Goal: Information Seeking & Learning: Learn about a topic

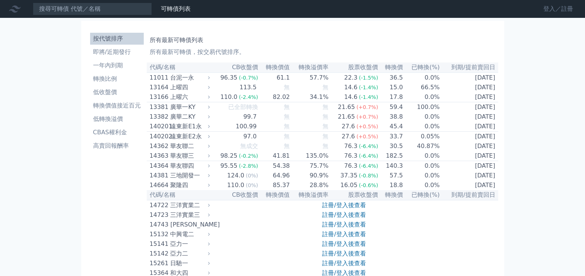
click at [551, 9] on link "登入／註冊" at bounding box center [558, 9] width 42 height 12
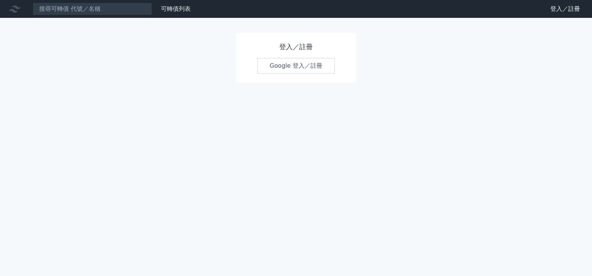
click at [272, 67] on link "Google 登入／註冊" at bounding box center [295, 66] width 77 height 16
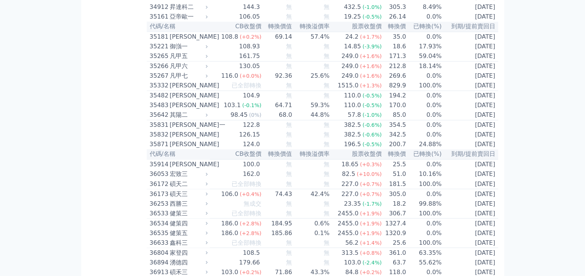
scroll to position [1582, 0]
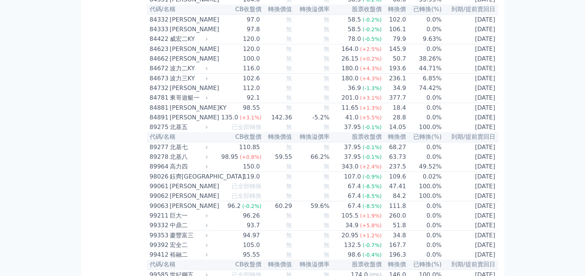
scroll to position [4001, 0]
